Goal: Information Seeking & Learning: Learn about a topic

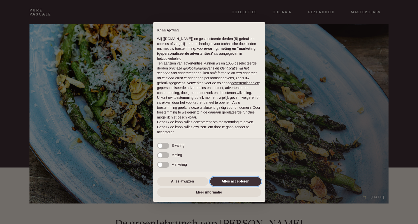
click at [235, 182] on button "Alles accepteren" at bounding box center [235, 181] width 51 height 9
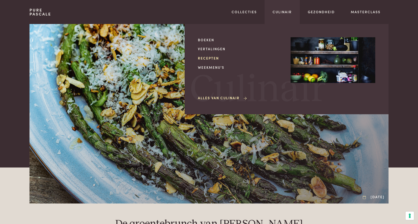
click at [210, 58] on link "Recepten" at bounding box center [240, 58] width 85 height 5
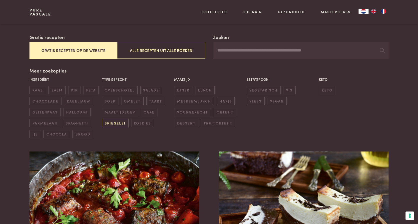
scroll to position [82, 0]
click at [69, 51] on button "Gratis recepten op de website" at bounding box center [74, 50] width 88 height 17
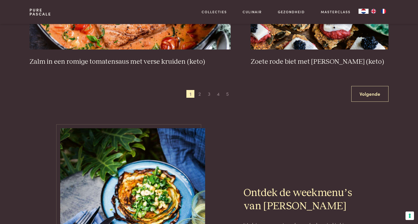
scroll to position [974, 0]
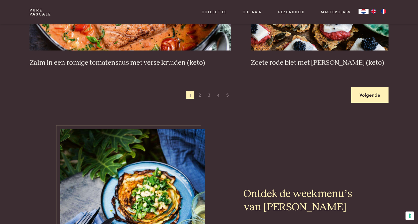
click at [364, 100] on link "Volgende" at bounding box center [370, 95] width 37 height 16
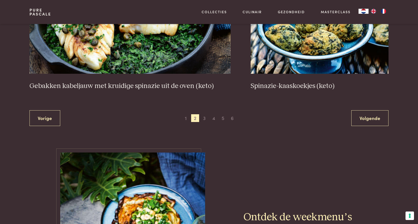
scroll to position [952, 0]
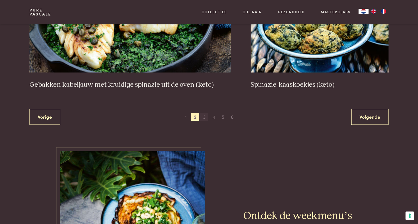
click at [205, 116] on span "3" at bounding box center [205, 117] width 8 height 8
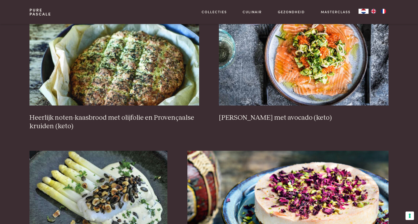
scroll to position [239, 0]
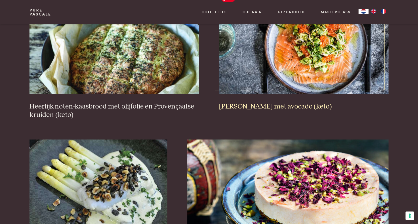
click at [305, 59] on img at bounding box center [304, 44] width 170 height 100
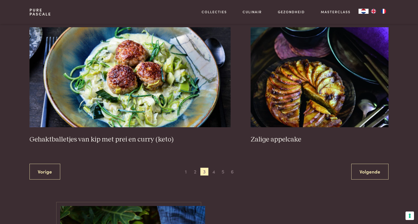
scroll to position [957, 0]
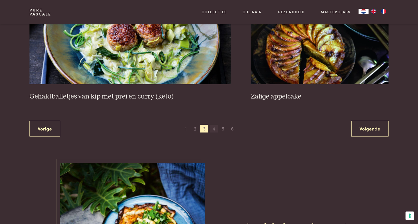
click at [214, 129] on span "4" at bounding box center [214, 129] width 8 height 8
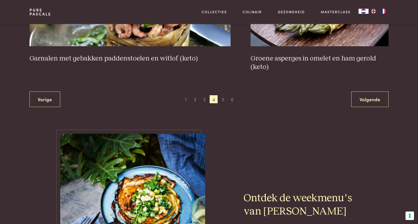
scroll to position [978, 0]
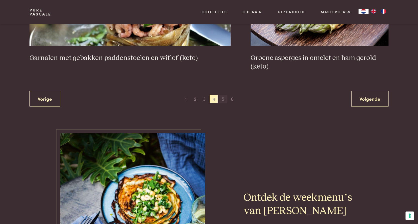
click at [223, 101] on span "5" at bounding box center [223, 99] width 8 height 8
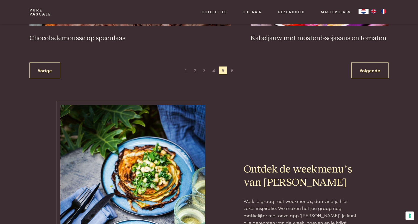
scroll to position [1036, 0]
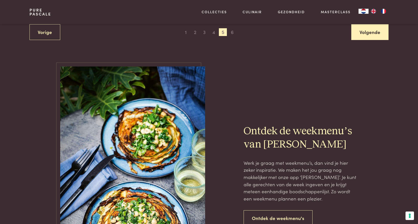
click at [377, 35] on link "Volgende" at bounding box center [370, 32] width 37 height 16
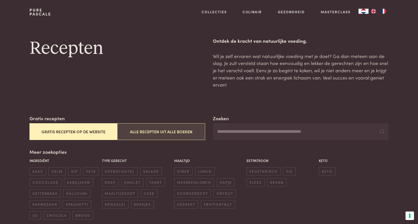
click at [171, 131] on button "Alle recepten uit alle boeken" at bounding box center [161, 131] width 88 height 17
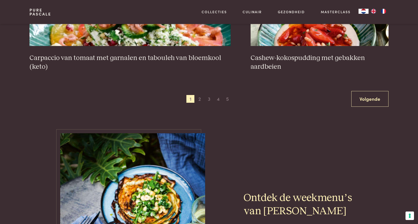
scroll to position [991, 0]
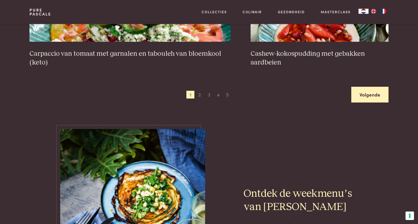
click at [371, 93] on link "Volgende" at bounding box center [370, 95] width 37 height 16
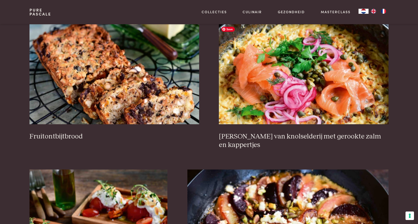
scroll to position [627, 0]
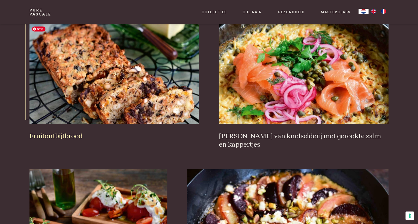
click at [128, 97] on img at bounding box center [115, 74] width 170 height 100
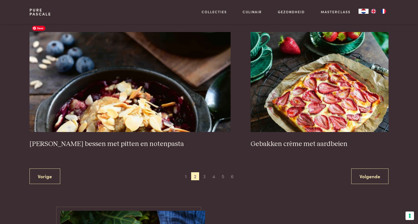
scroll to position [902, 0]
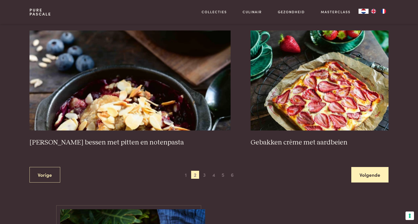
click at [366, 167] on link "Volgende" at bounding box center [370, 175] width 37 height 16
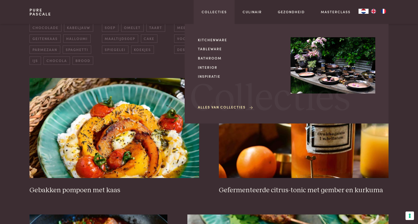
scroll to position [154, 0]
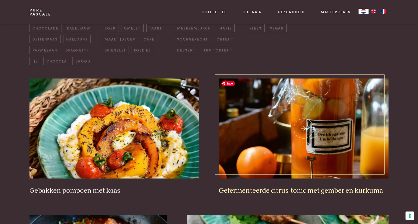
click at [283, 158] on img at bounding box center [304, 129] width 170 height 100
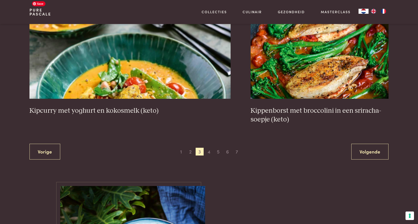
scroll to position [940, 0]
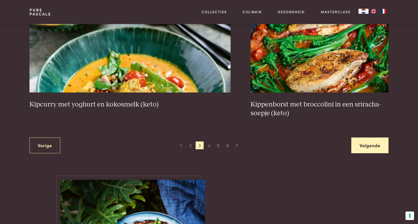
click at [369, 148] on link "Volgende" at bounding box center [370, 146] width 37 height 16
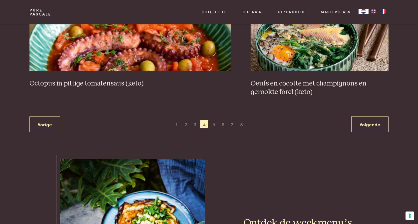
scroll to position [953, 0]
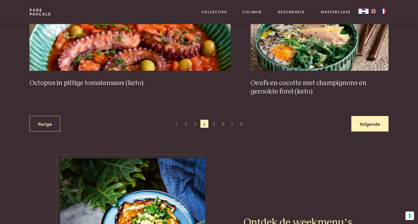
click at [361, 123] on link "Volgende" at bounding box center [370, 124] width 37 height 16
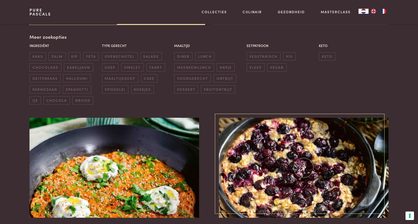
scroll to position [115, 0]
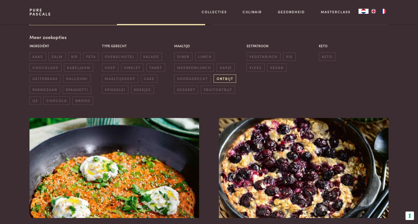
click at [223, 78] on span "ontbijt" at bounding box center [225, 79] width 23 height 8
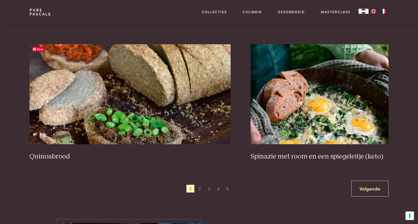
scroll to position [880, 0]
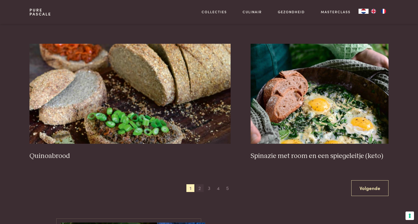
click at [200, 189] on span "2" at bounding box center [200, 188] width 8 height 8
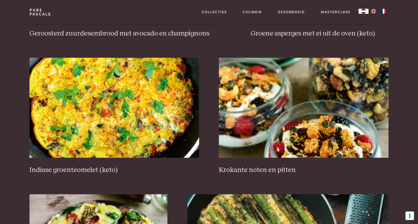
scroll to position [584, 0]
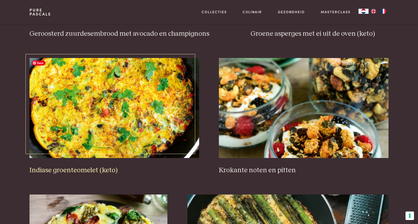
click at [115, 117] on img at bounding box center [115, 108] width 170 height 100
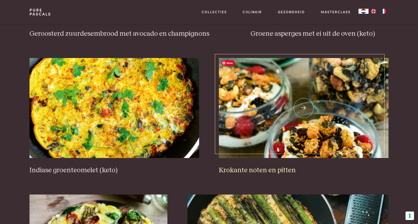
click at [264, 111] on img at bounding box center [304, 108] width 170 height 100
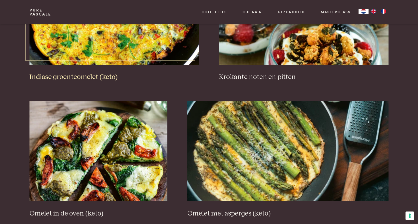
scroll to position [733, 0]
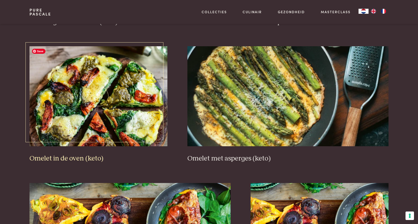
click at [79, 85] on img at bounding box center [99, 96] width 138 height 100
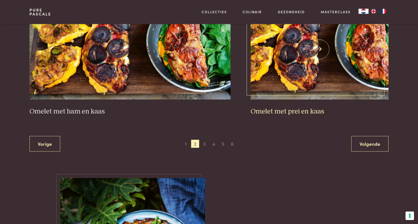
scroll to position [917, 0]
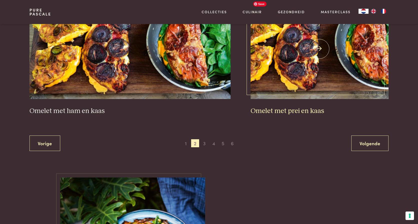
click at [298, 75] on img at bounding box center [320, 49] width 138 height 100
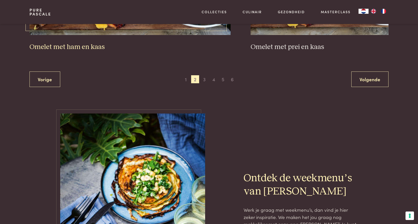
scroll to position [980, 0]
click at [367, 80] on link "Volgende" at bounding box center [370, 80] width 37 height 16
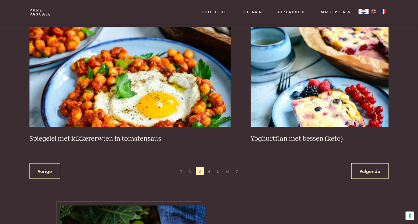
scroll to position [906, 0]
click at [209, 171] on span "4" at bounding box center [209, 171] width 8 height 8
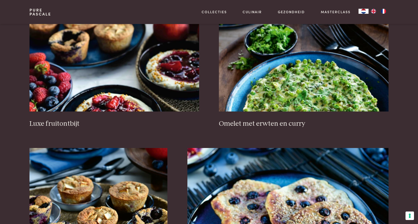
scroll to position [640, 0]
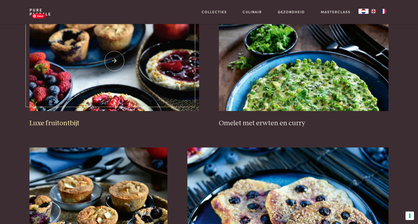
click at [122, 95] on img at bounding box center [115, 61] width 170 height 100
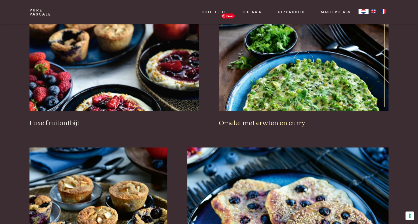
click at [284, 86] on img at bounding box center [304, 61] width 170 height 100
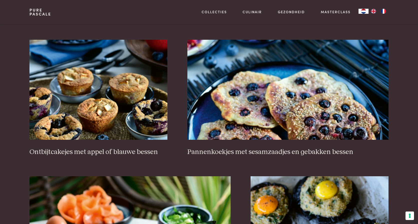
scroll to position [753, 0]
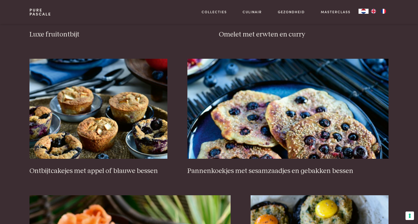
scroll to position [730, 0]
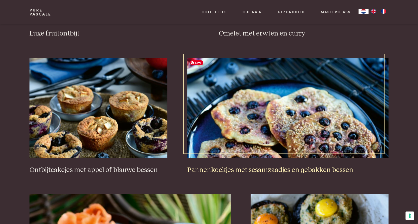
click at [297, 121] on img at bounding box center [288, 108] width 201 height 100
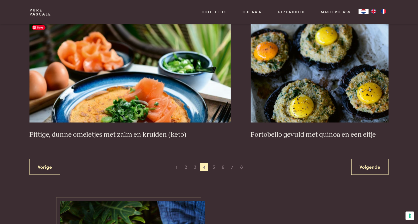
scroll to position [901, 0]
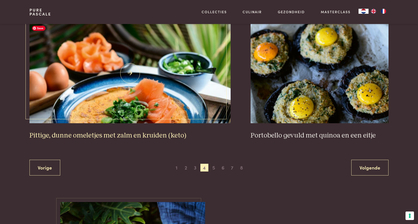
click at [106, 105] on img at bounding box center [130, 73] width 201 height 100
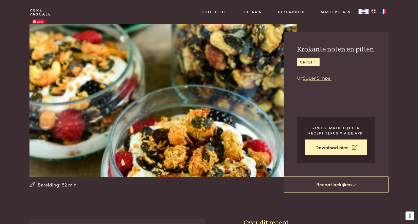
scroll to position [8, 0]
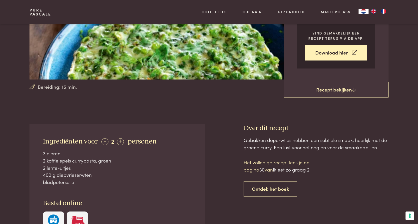
scroll to position [104, 0]
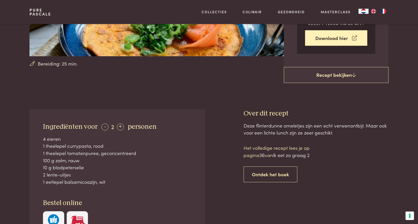
scroll to position [130, 0]
